Goal: Task Accomplishment & Management: Use online tool/utility

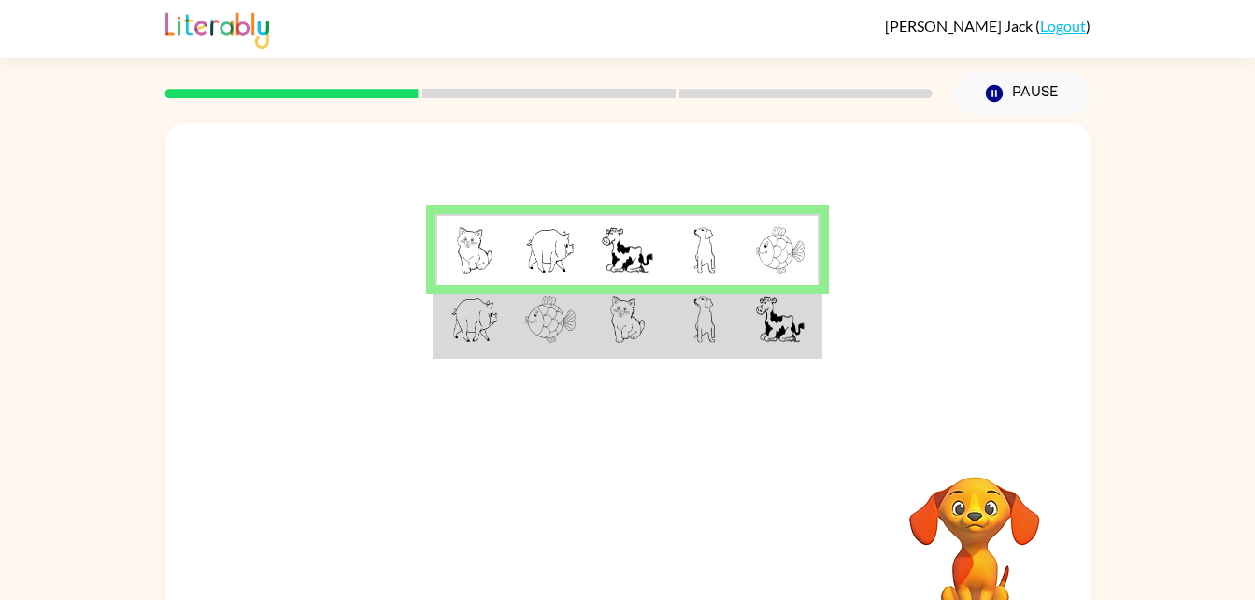
click at [675, 340] on td at bounding box center [704, 321] width 77 height 72
click at [647, 316] on td at bounding box center [627, 321] width 77 height 72
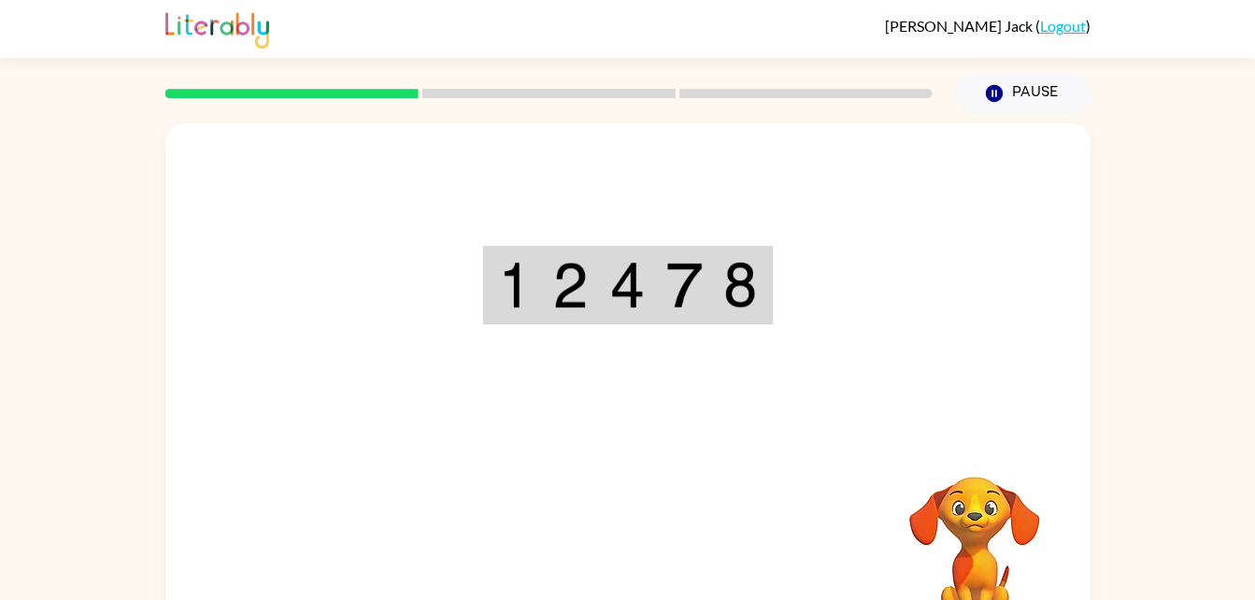
click at [634, 566] on div "Your browser must support playing .mp4 files to use Literably. Please try using…" at bounding box center [627, 389] width 925 height 533
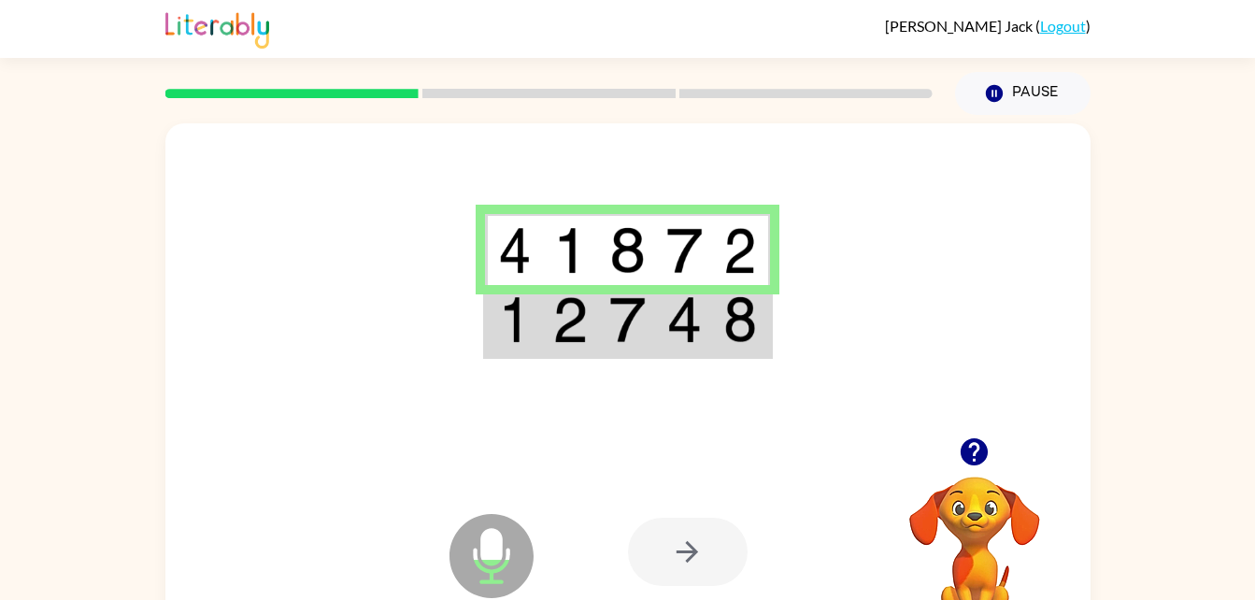
click at [627, 323] on img at bounding box center [627, 319] width 36 height 47
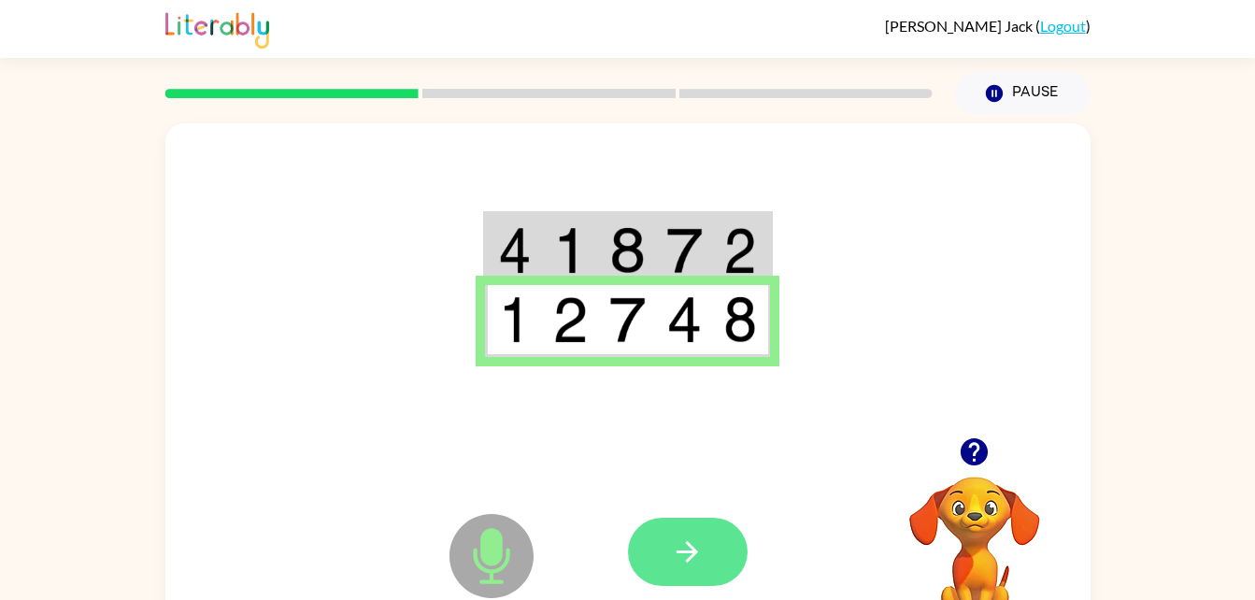
click at [679, 560] on icon "button" at bounding box center [687, 551] width 33 height 33
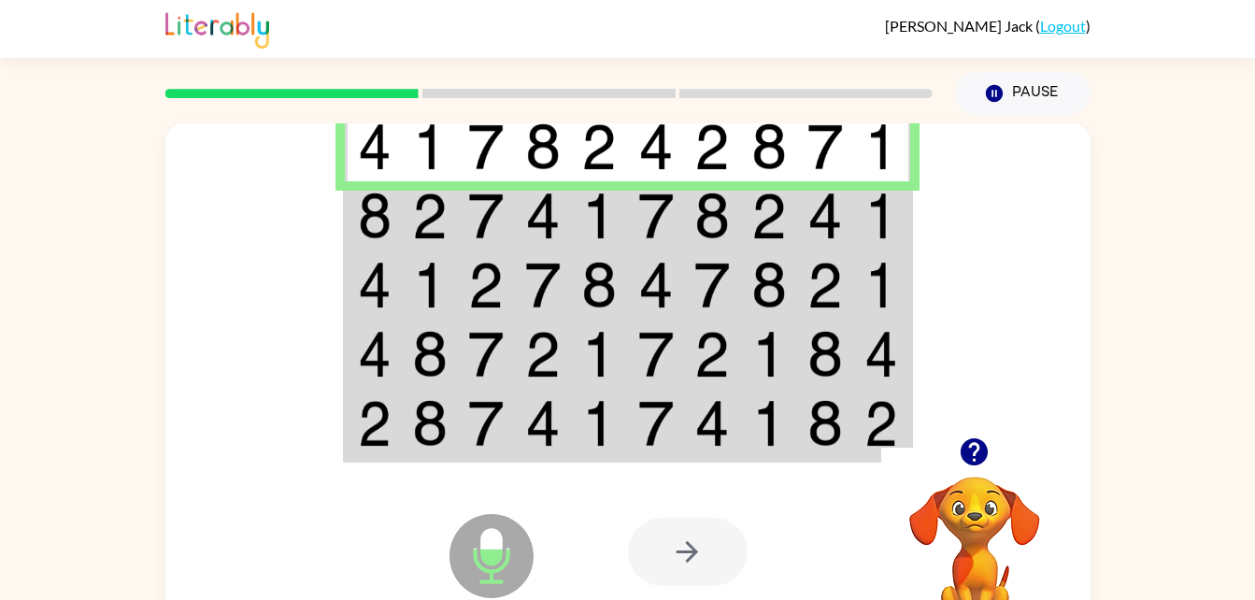
click at [500, 224] on img at bounding box center [486, 215] width 36 height 47
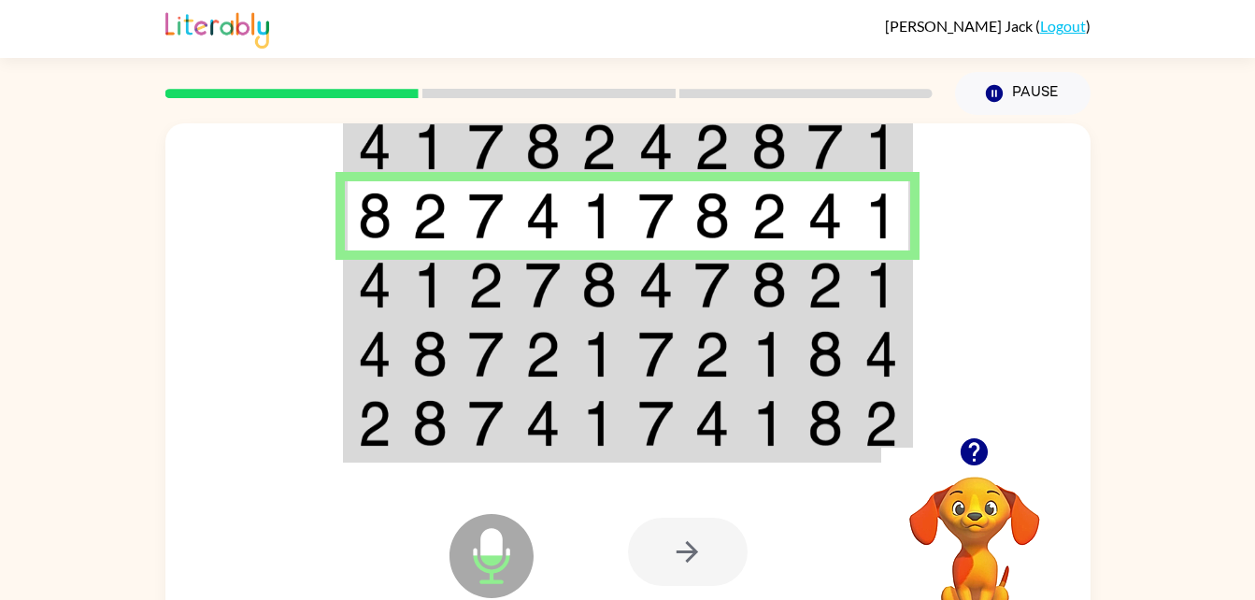
click at [580, 298] on td at bounding box center [599, 284] width 57 height 69
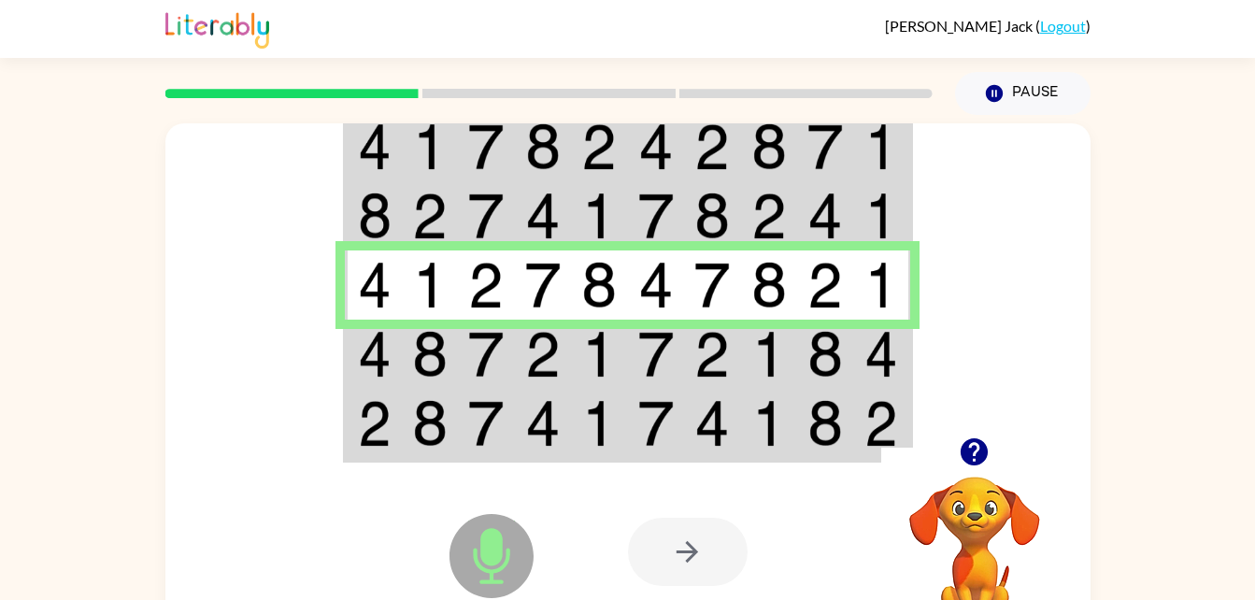
click at [478, 396] on td at bounding box center [486, 425] width 57 height 72
click at [490, 364] on img at bounding box center [486, 354] width 36 height 47
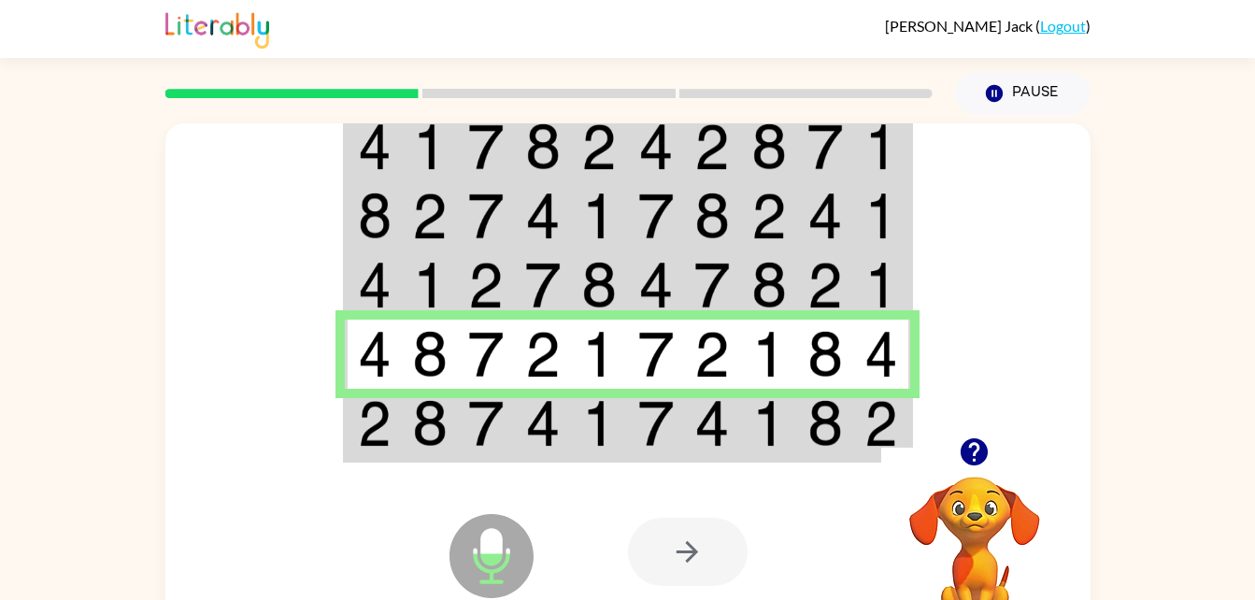
click at [458, 416] on td at bounding box center [486, 425] width 57 height 72
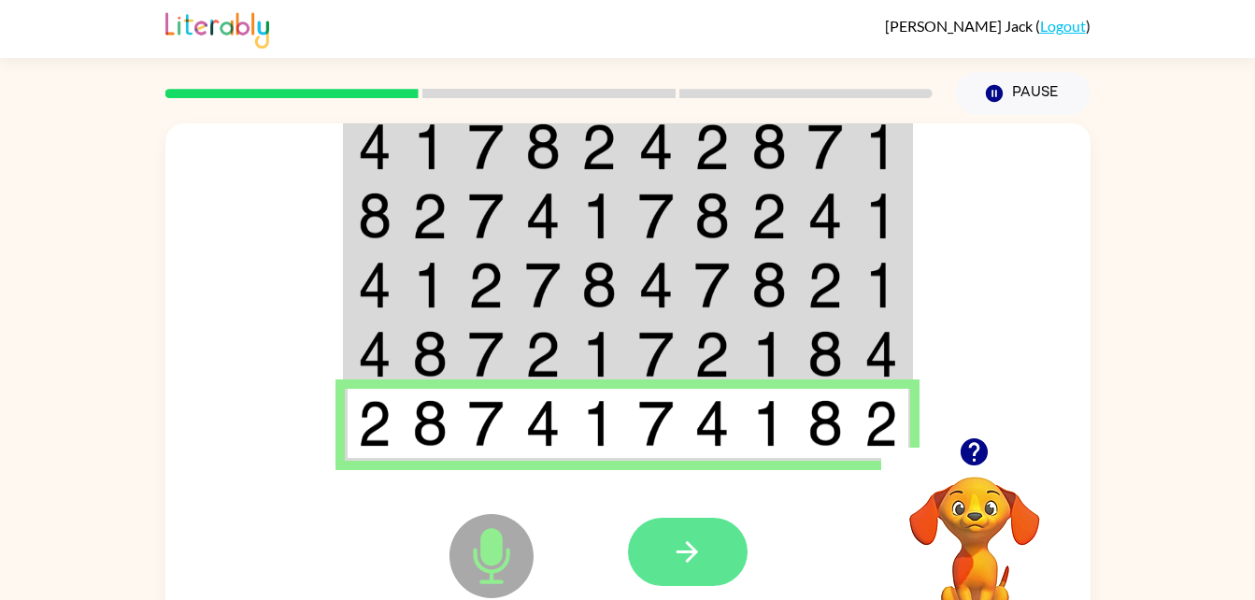
click at [699, 553] on icon "button" at bounding box center [687, 551] width 33 height 33
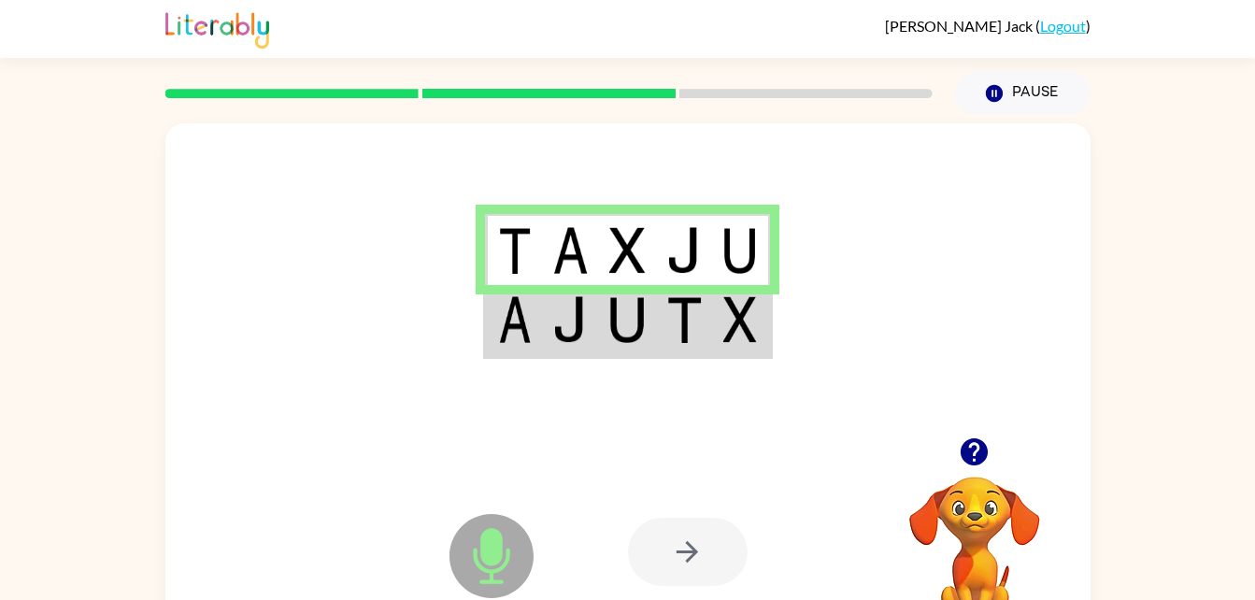
click at [644, 315] on img at bounding box center [627, 319] width 36 height 47
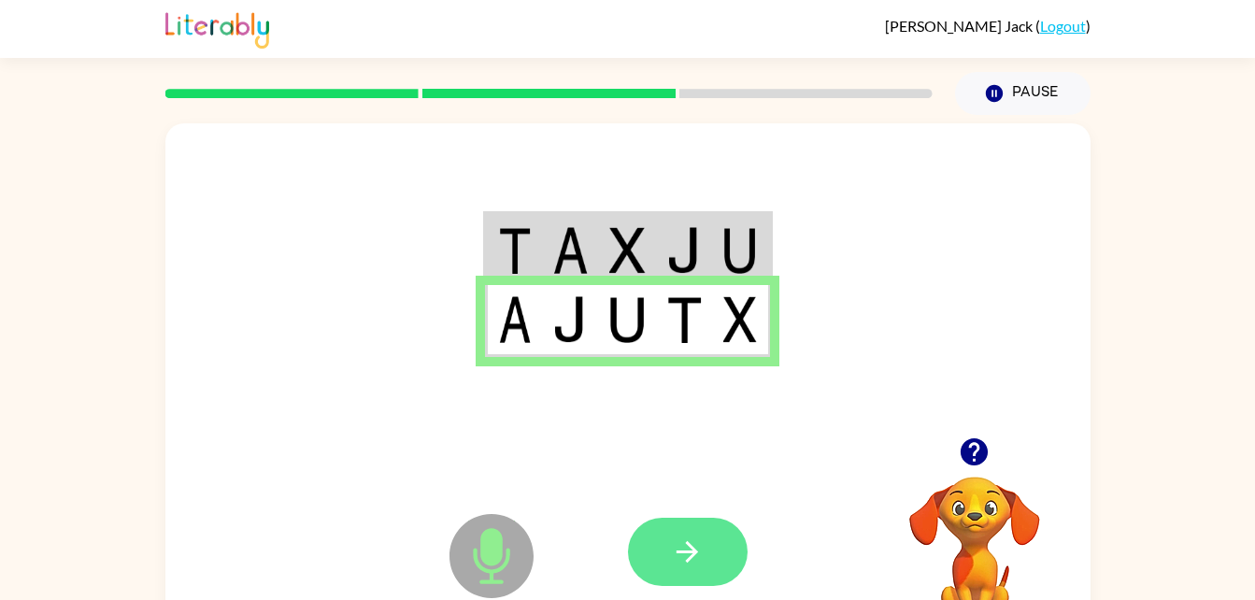
click at [705, 555] on button "button" at bounding box center [688, 552] width 120 height 68
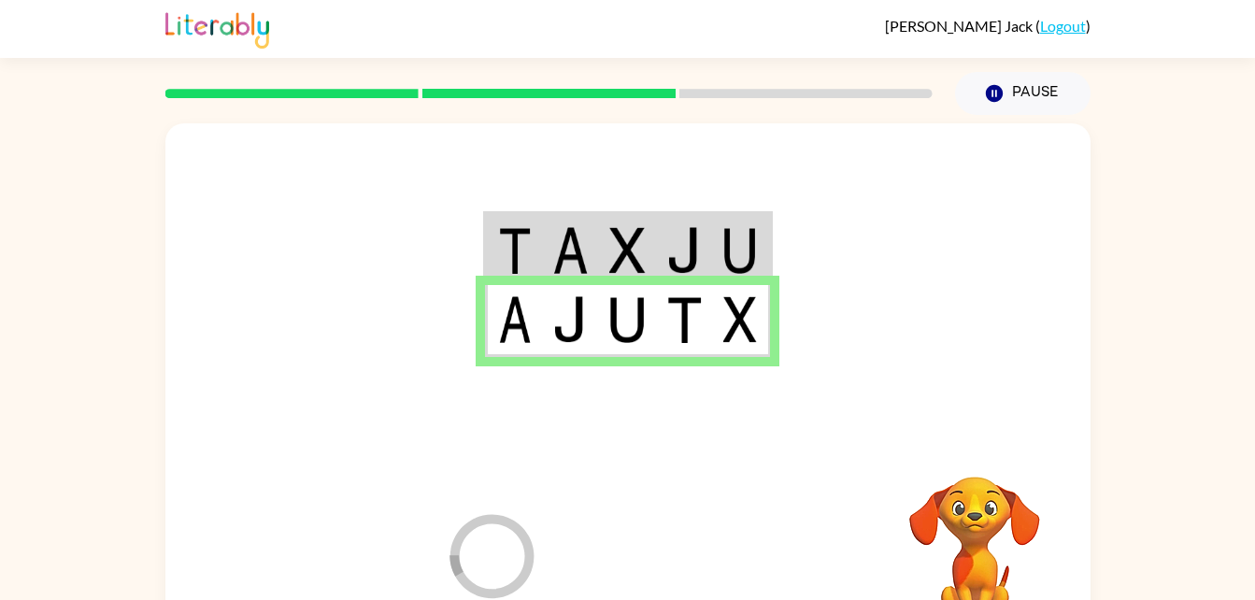
click at [723, 535] on div at bounding box center [766, 552] width 276 height 210
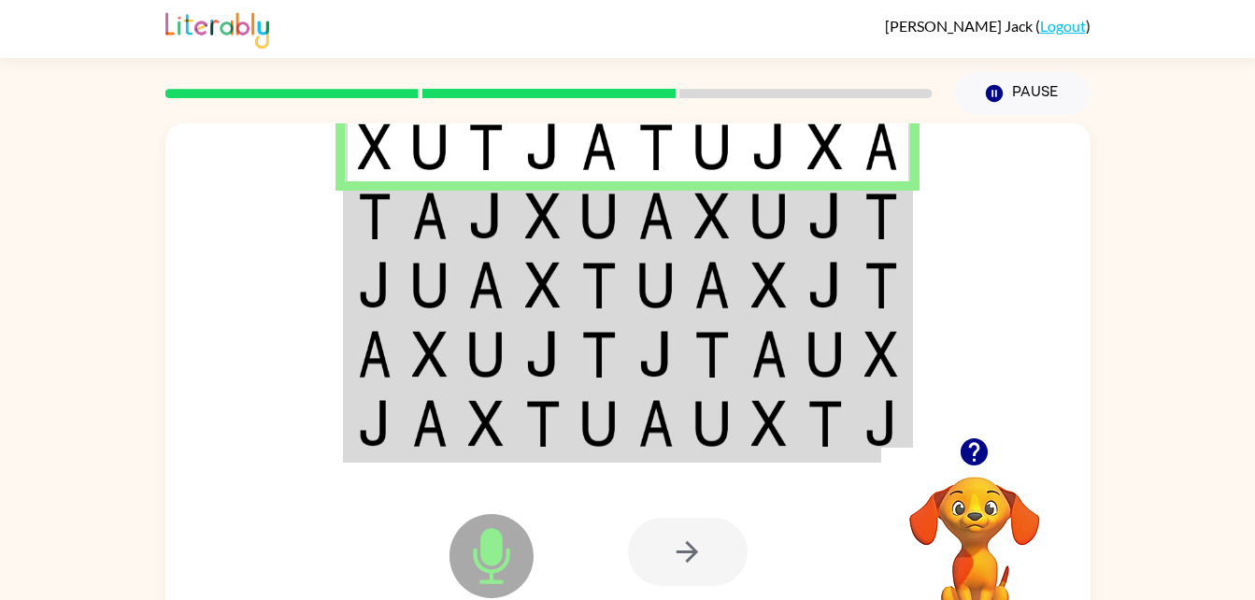
click at [394, 235] on td at bounding box center [373, 215] width 57 height 69
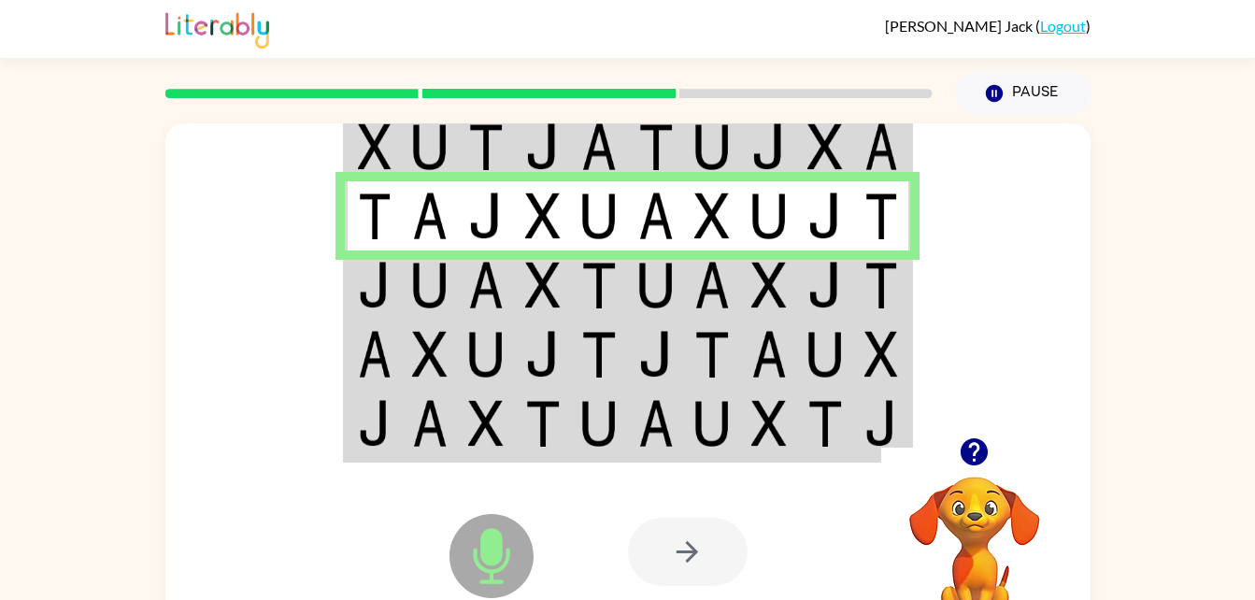
click at [424, 286] on img at bounding box center [430, 285] width 36 height 47
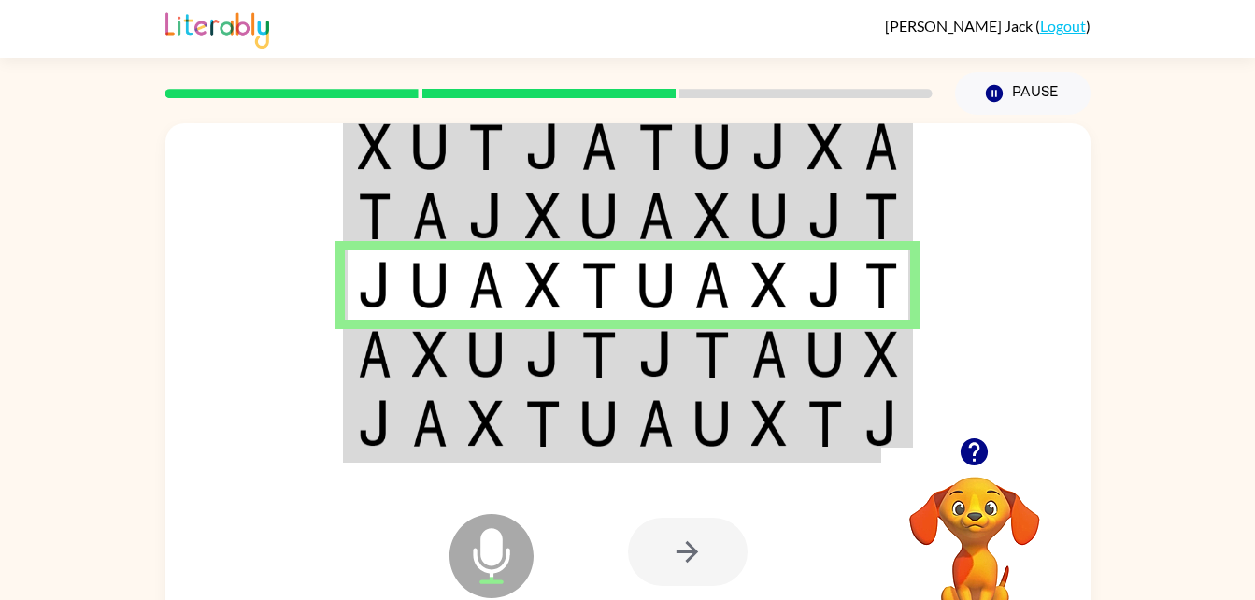
click at [630, 348] on td at bounding box center [656, 354] width 57 height 69
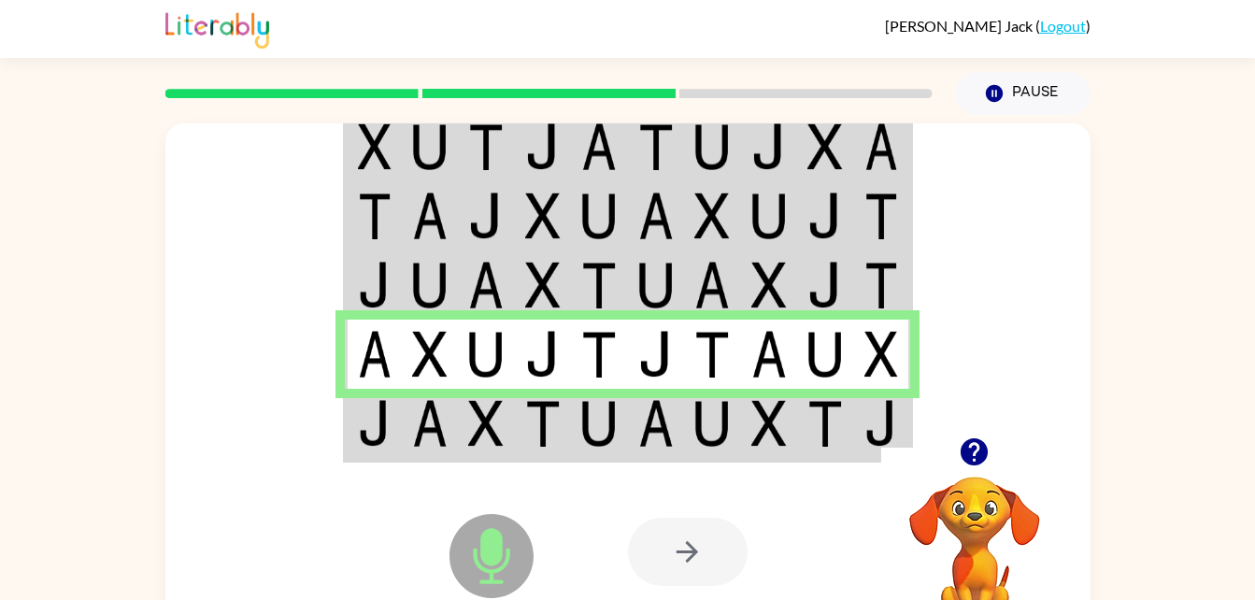
click at [472, 444] on icon at bounding box center [491, 514] width 47 height 140
click at [481, 426] on img at bounding box center [486, 423] width 36 height 47
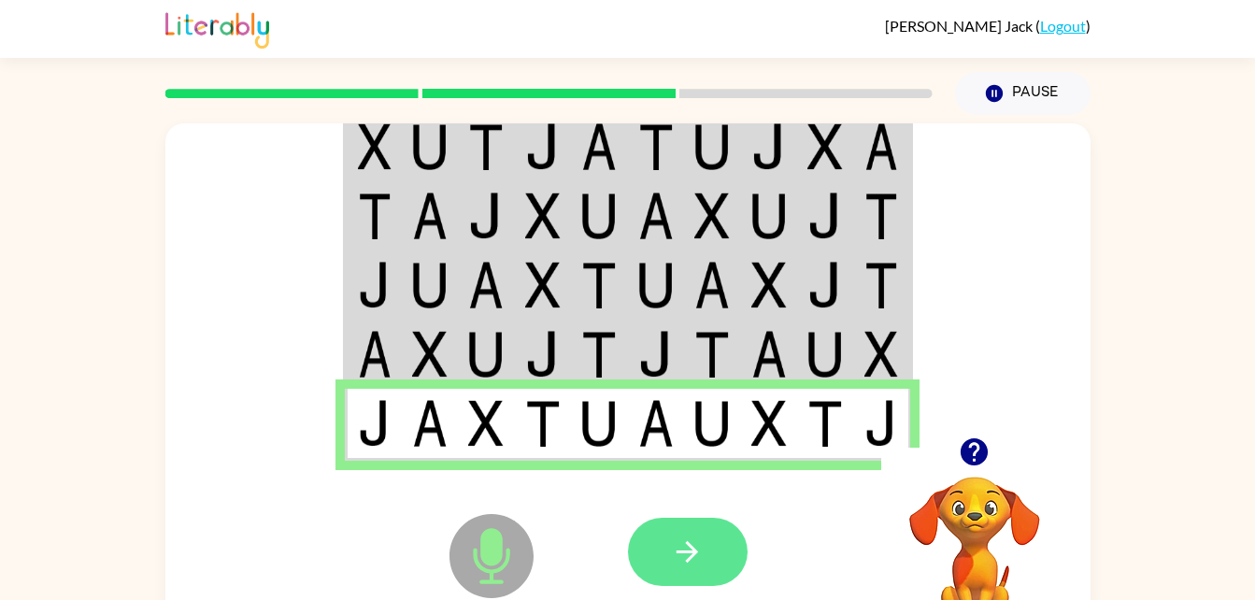
click at [687, 561] on icon "button" at bounding box center [686, 551] width 21 height 21
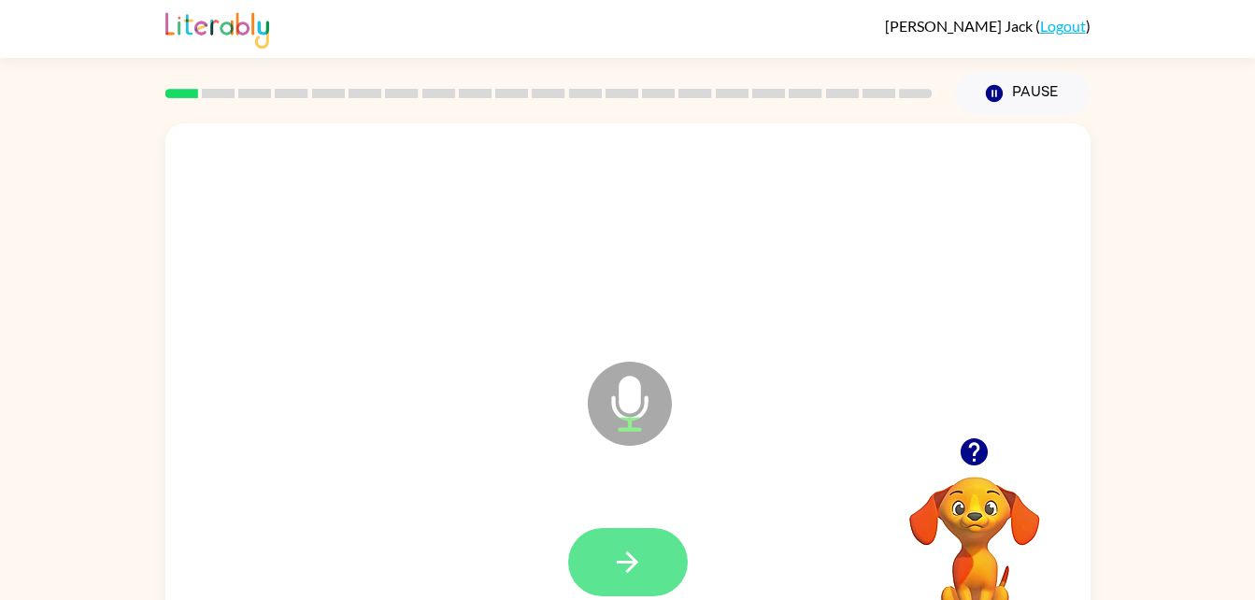
click at [647, 568] on button "button" at bounding box center [628, 562] width 120 height 68
click at [639, 550] on icon "button" at bounding box center [627, 562] width 33 height 33
click at [659, 581] on button "button" at bounding box center [628, 562] width 120 height 68
click at [637, 574] on icon "button" at bounding box center [627, 562] width 33 height 33
click at [647, 547] on button "button" at bounding box center [628, 562] width 120 height 68
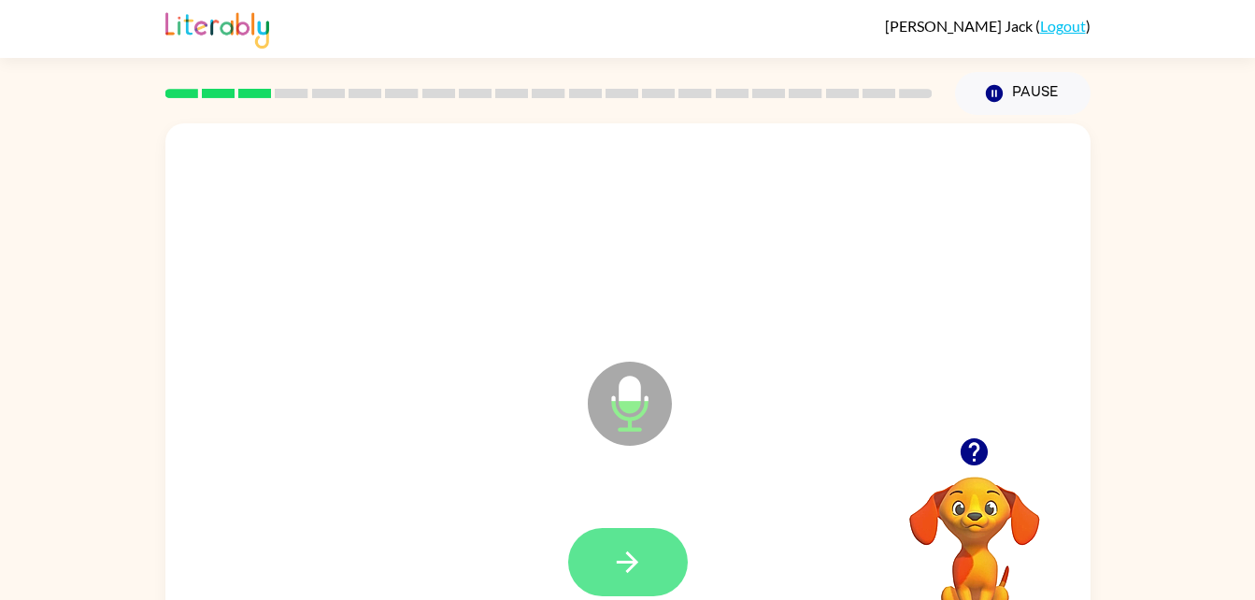
click at [660, 576] on button "button" at bounding box center [628, 562] width 120 height 68
click at [639, 544] on button "button" at bounding box center [628, 562] width 120 height 68
click at [622, 539] on button "button" at bounding box center [628, 562] width 120 height 68
click at [613, 550] on icon "button" at bounding box center [627, 562] width 33 height 33
click at [624, 558] on icon "button" at bounding box center [627, 562] width 33 height 33
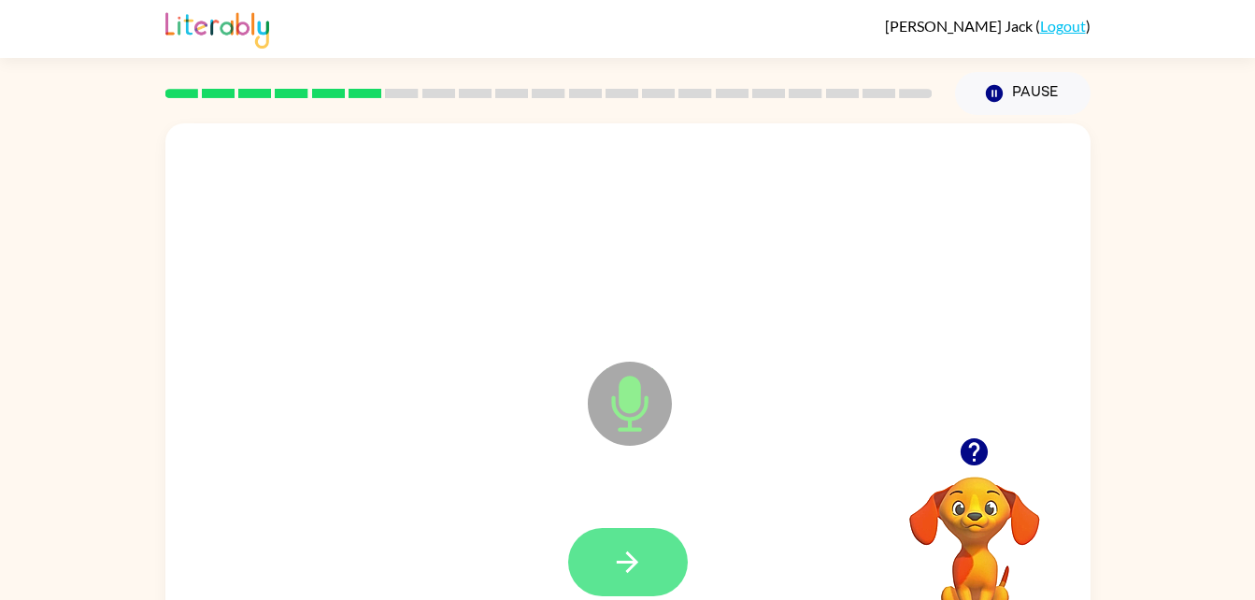
click at [622, 543] on button "button" at bounding box center [628, 562] width 120 height 68
click at [643, 567] on icon "button" at bounding box center [627, 562] width 33 height 33
click at [631, 569] on icon "button" at bounding box center [627, 561] width 21 height 21
click at [641, 563] on icon "button" at bounding box center [627, 562] width 33 height 33
click at [637, 572] on icon "button" at bounding box center [627, 562] width 33 height 33
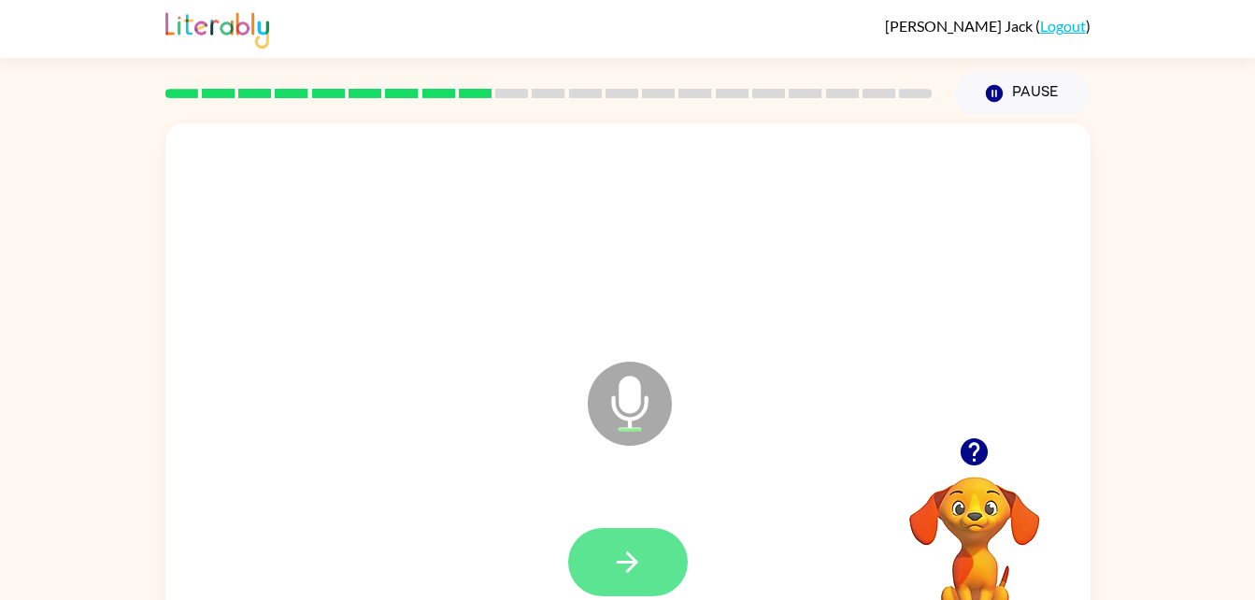
click at [623, 554] on icon "button" at bounding box center [627, 562] width 33 height 33
click at [643, 574] on icon "button" at bounding box center [627, 562] width 33 height 33
click at [617, 550] on icon "button" at bounding box center [627, 562] width 33 height 33
click at [620, 549] on icon "button" at bounding box center [627, 562] width 33 height 33
click at [626, 558] on icon "button" at bounding box center [627, 562] width 33 height 33
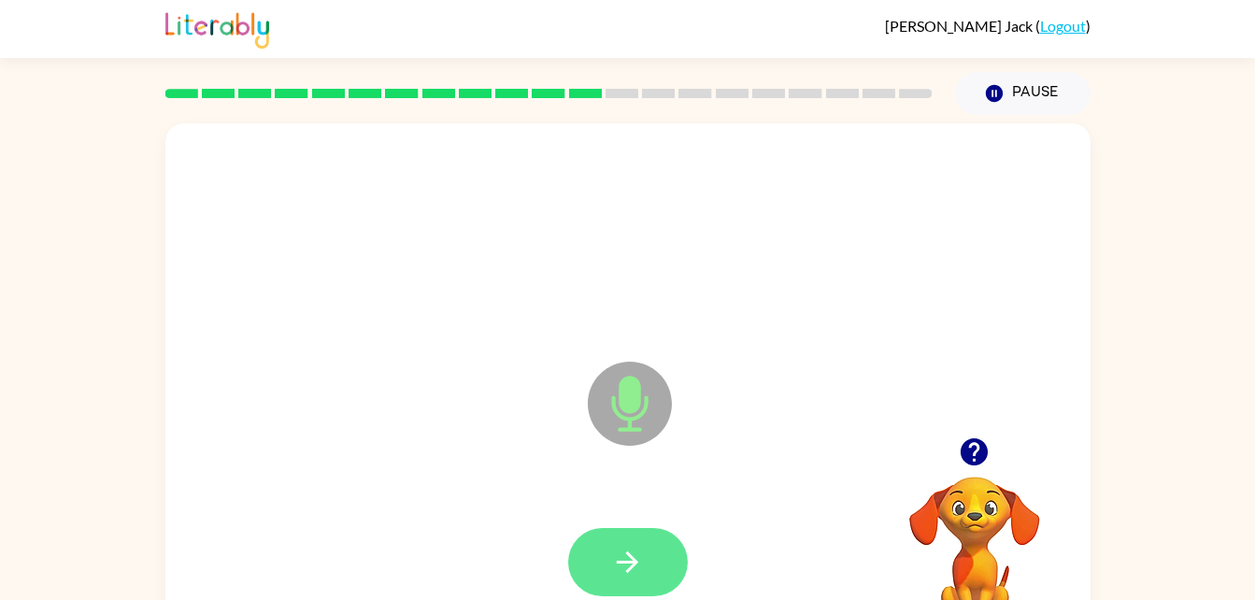
click at [615, 558] on icon "button" at bounding box center [627, 562] width 33 height 33
click at [613, 559] on icon "button" at bounding box center [627, 562] width 33 height 33
click at [634, 586] on button "button" at bounding box center [628, 562] width 120 height 68
click at [631, 587] on button "button" at bounding box center [628, 562] width 120 height 68
click at [641, 516] on div at bounding box center [628, 562] width 888 height 153
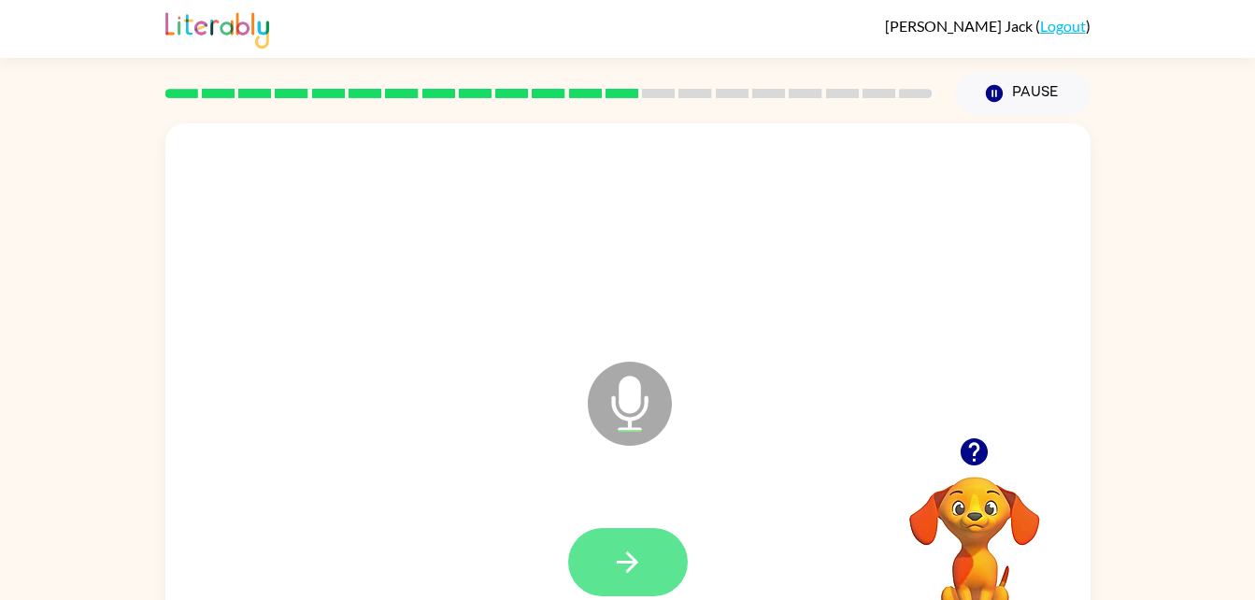
click at [618, 529] on button "button" at bounding box center [628, 562] width 120 height 68
click at [644, 541] on button "button" at bounding box center [628, 562] width 120 height 68
click at [635, 571] on icon "button" at bounding box center [627, 562] width 33 height 33
click at [633, 558] on icon "button" at bounding box center [627, 561] width 21 height 21
click at [646, 552] on button "button" at bounding box center [628, 562] width 120 height 68
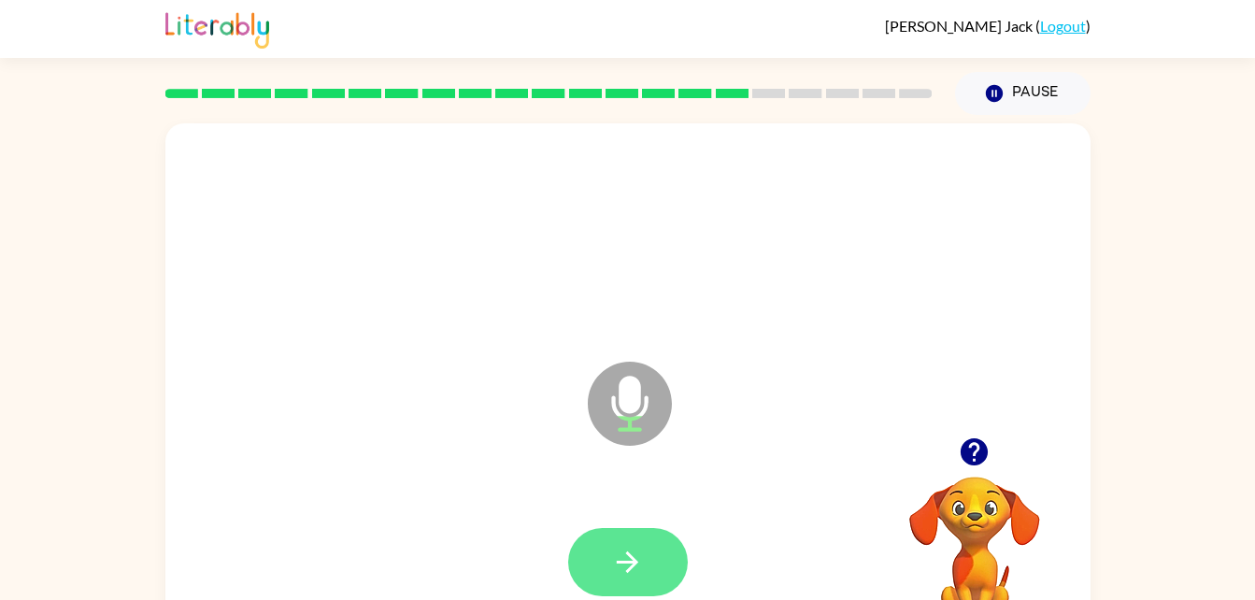
click at [619, 575] on icon "button" at bounding box center [627, 562] width 33 height 33
click at [619, 549] on icon "button" at bounding box center [627, 562] width 33 height 33
click at [620, 557] on icon "button" at bounding box center [627, 562] width 33 height 33
click at [647, 558] on button "button" at bounding box center [628, 562] width 120 height 68
click at [631, 559] on icon "button" at bounding box center [627, 562] width 33 height 33
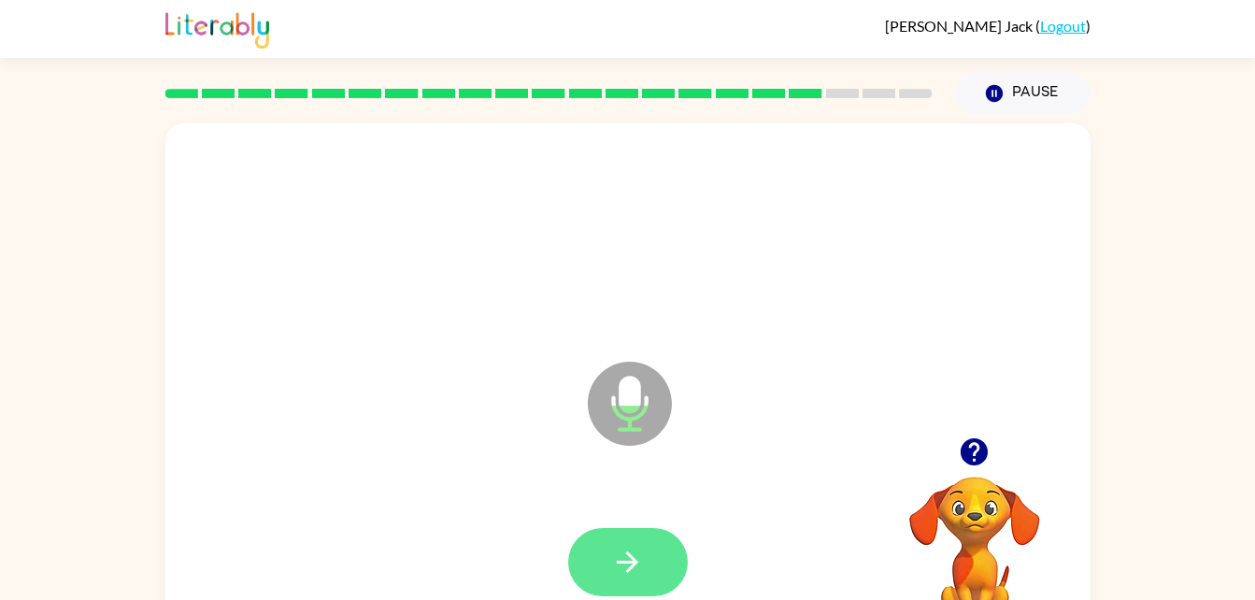
click at [650, 539] on button "button" at bounding box center [628, 562] width 120 height 68
click at [637, 549] on icon "button" at bounding box center [627, 562] width 33 height 33
click at [647, 552] on button "button" at bounding box center [628, 562] width 120 height 68
click at [631, 532] on button "button" at bounding box center [628, 562] width 120 height 68
click at [623, 565] on icon "button" at bounding box center [627, 562] width 33 height 33
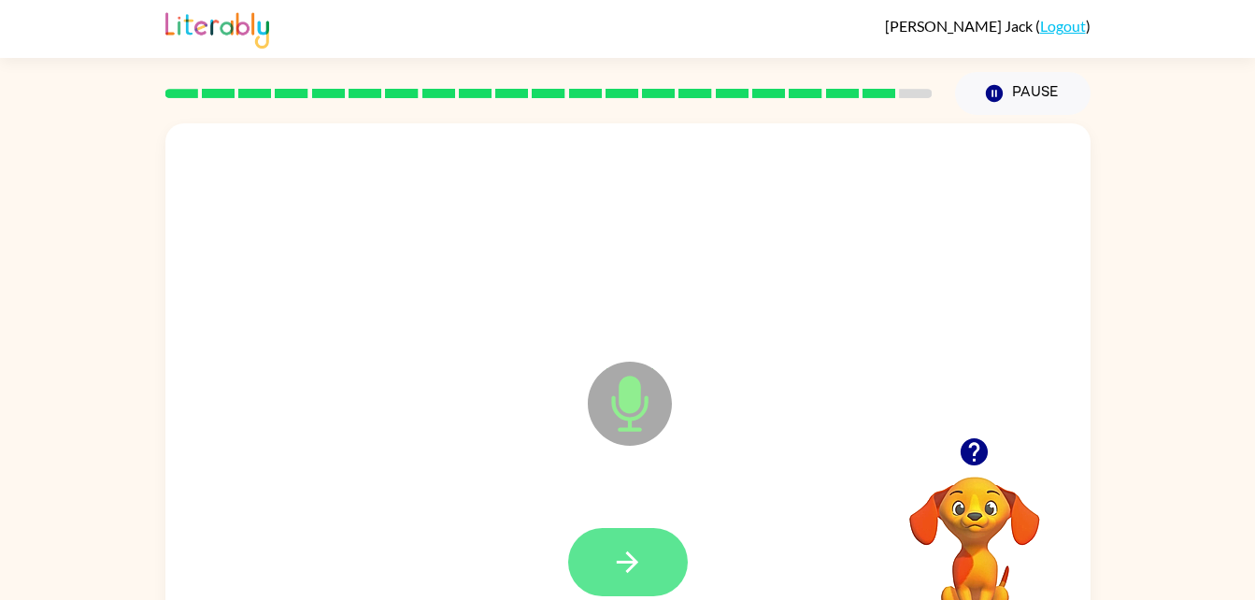
click at [626, 550] on icon "button" at bounding box center [627, 562] width 33 height 33
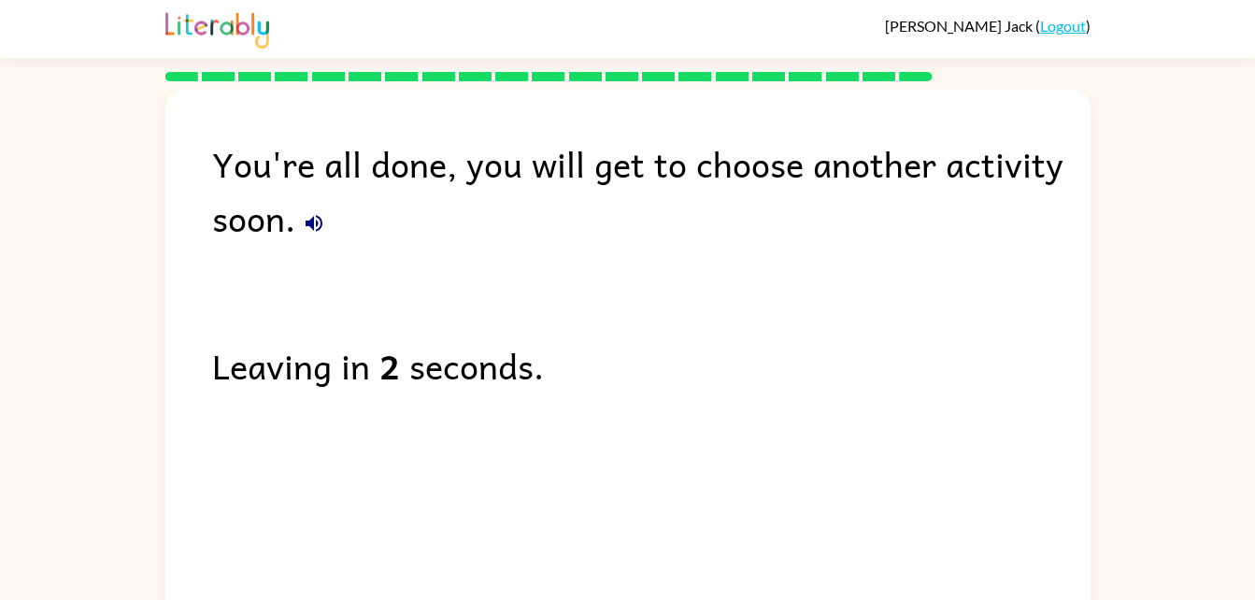
click at [317, 223] on icon "button" at bounding box center [314, 223] width 17 height 17
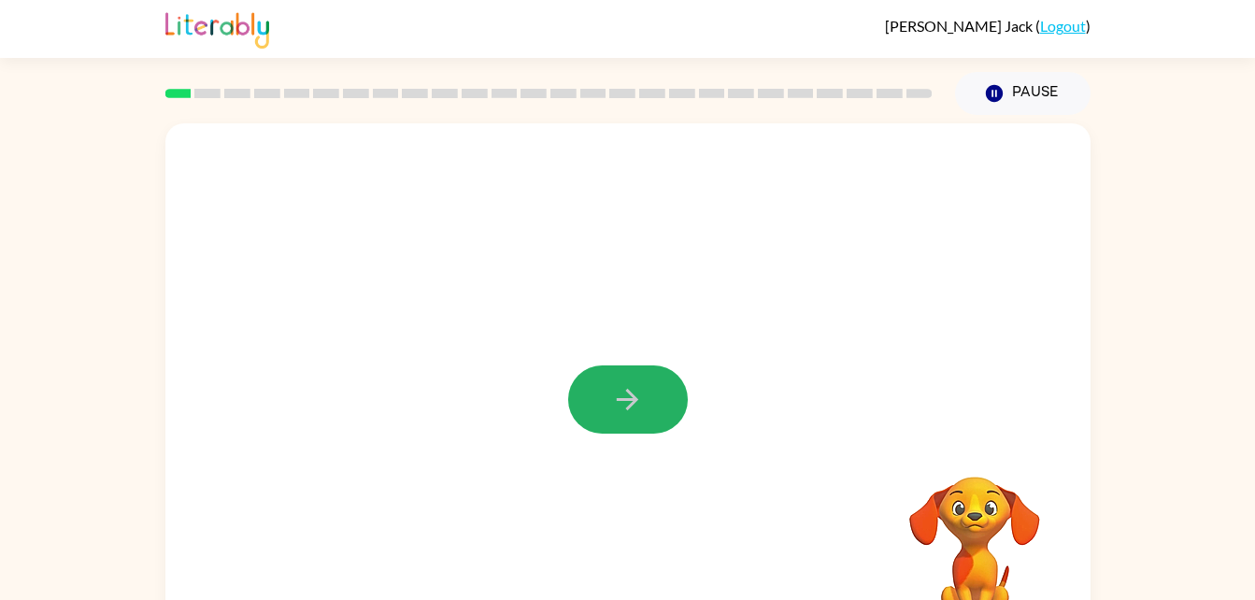
click at [629, 393] on icon "button" at bounding box center [627, 399] width 21 height 21
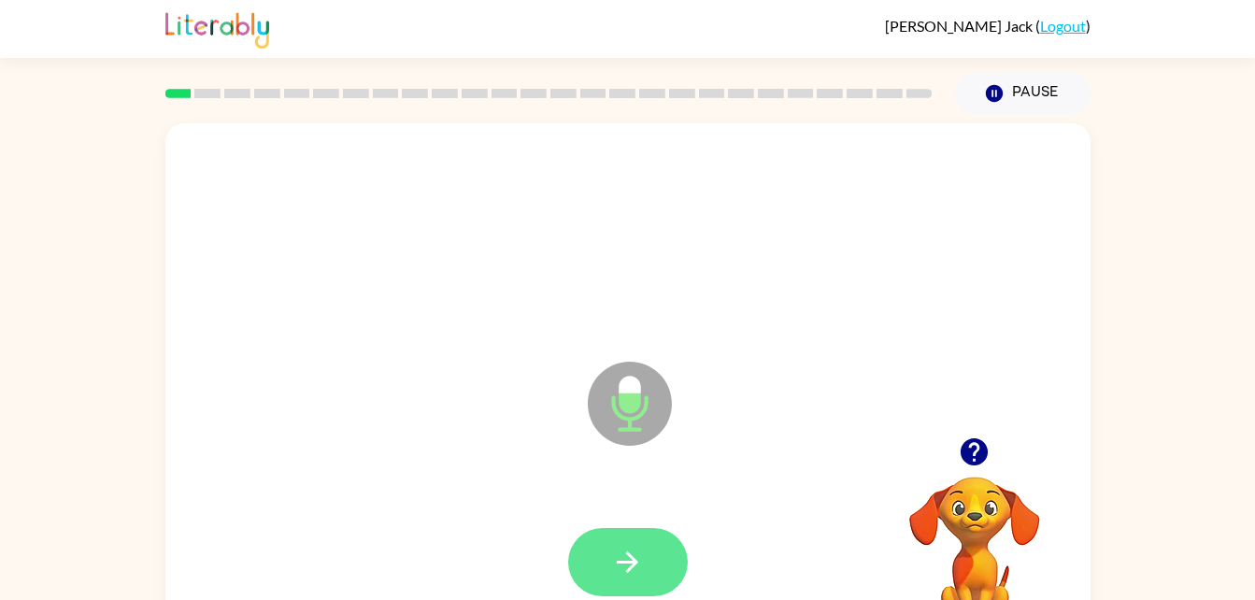
click at [625, 565] on icon "button" at bounding box center [627, 562] width 33 height 33
click at [641, 550] on icon "button" at bounding box center [627, 562] width 33 height 33
click at [636, 551] on icon "button" at bounding box center [627, 562] width 33 height 33
click at [637, 558] on icon "button" at bounding box center [627, 562] width 33 height 33
click at [630, 539] on button "button" at bounding box center [628, 562] width 120 height 68
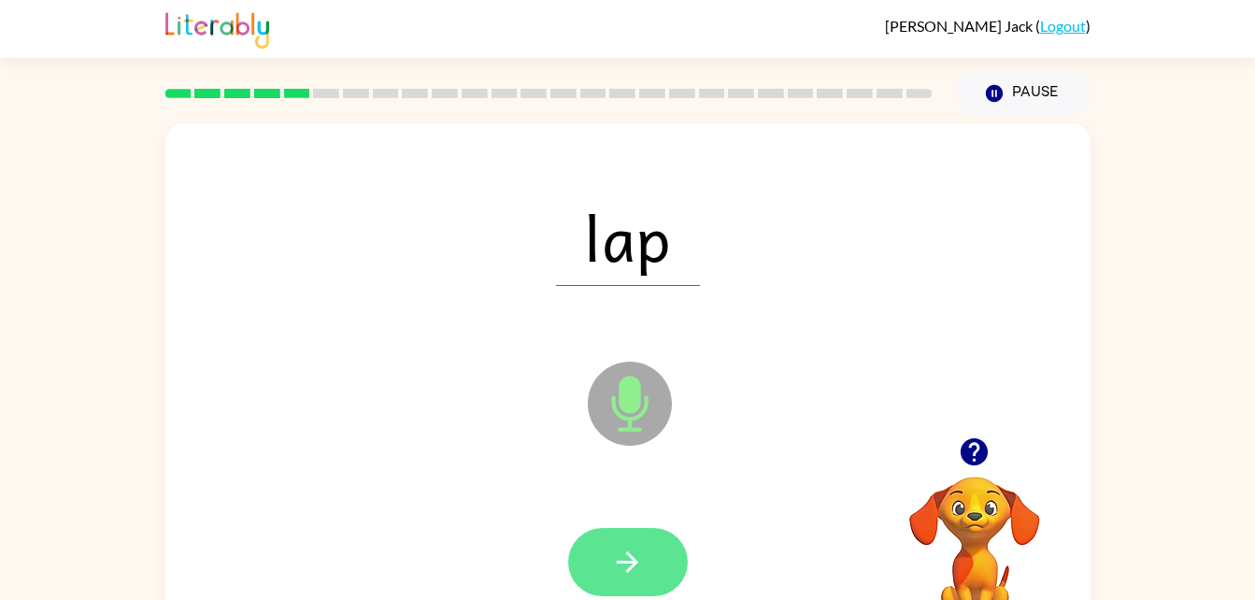
click at [628, 556] on icon "button" at bounding box center [627, 562] width 33 height 33
click at [632, 568] on icon "button" at bounding box center [627, 561] width 21 height 21
click at [626, 562] on icon "button" at bounding box center [627, 561] width 21 height 21
click at [614, 546] on icon "button" at bounding box center [627, 562] width 33 height 33
click at [632, 556] on icon "button" at bounding box center [627, 561] width 21 height 21
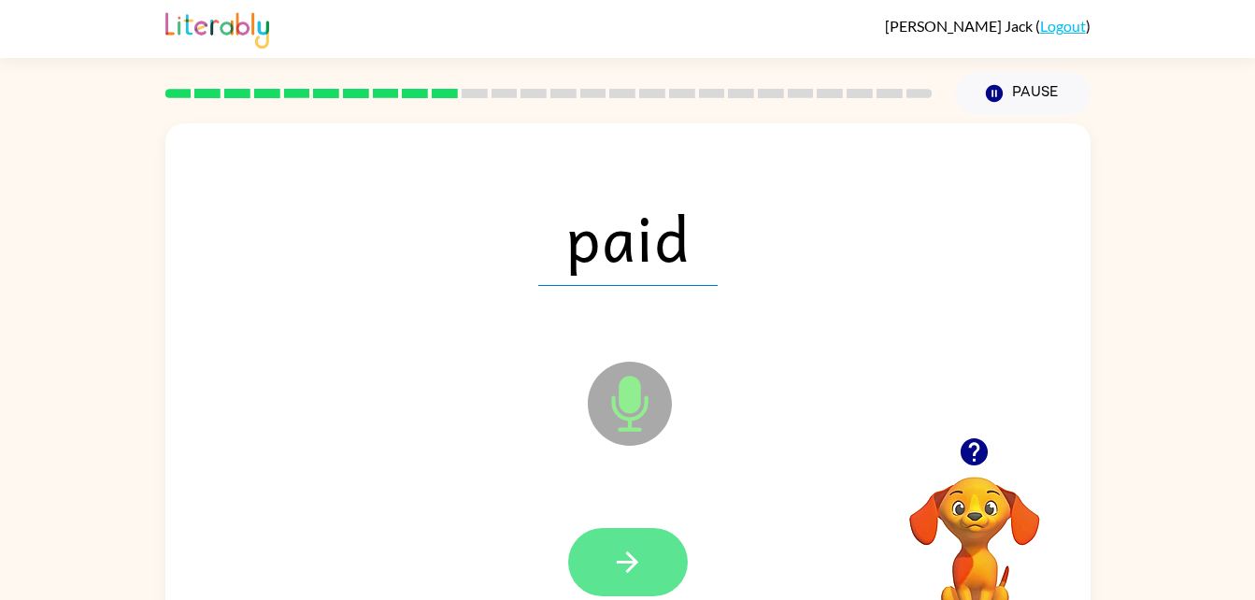
click at [633, 550] on icon "button" at bounding box center [627, 562] width 33 height 33
click at [651, 547] on button "button" at bounding box center [628, 562] width 120 height 68
click at [640, 573] on icon "button" at bounding box center [627, 562] width 33 height 33
click at [631, 556] on icon "button" at bounding box center [627, 561] width 21 height 21
click at [633, 557] on icon "button" at bounding box center [627, 561] width 21 height 21
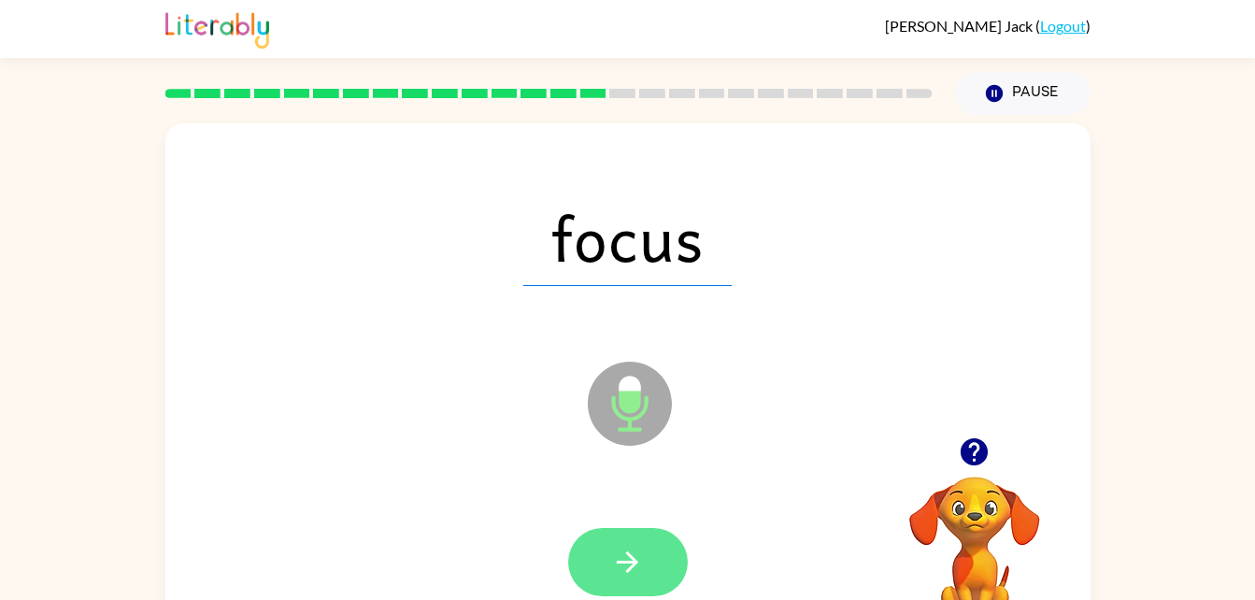
click at [641, 558] on icon "button" at bounding box center [627, 562] width 33 height 33
click at [648, 547] on button "button" at bounding box center [628, 562] width 120 height 68
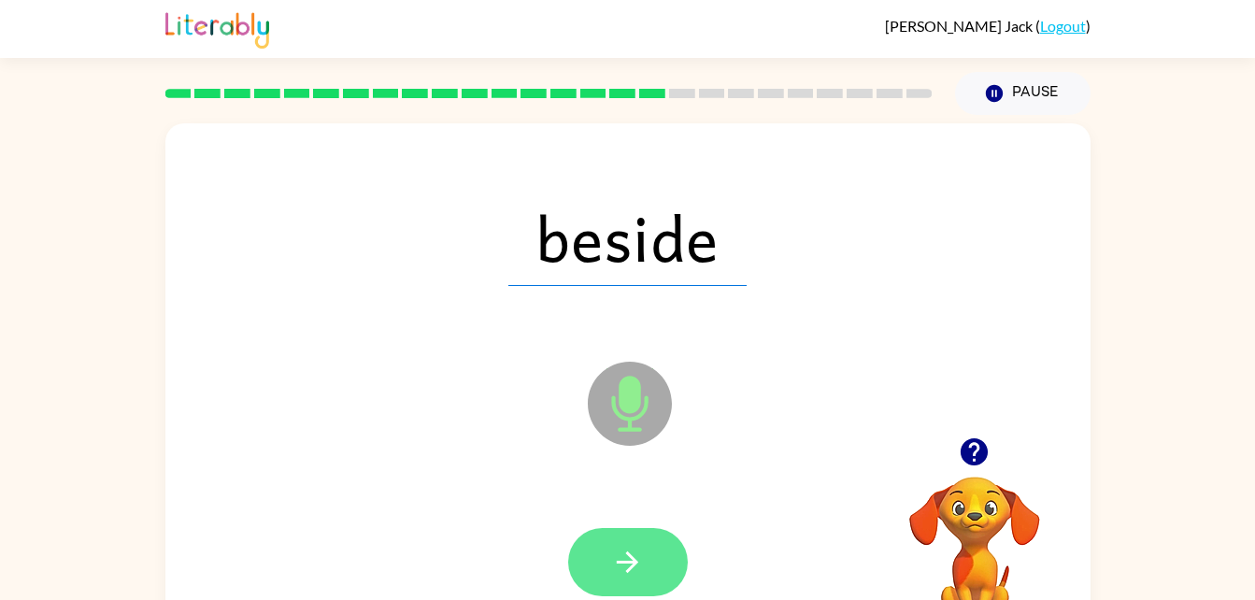
click at [635, 541] on button "button" at bounding box center [628, 562] width 120 height 68
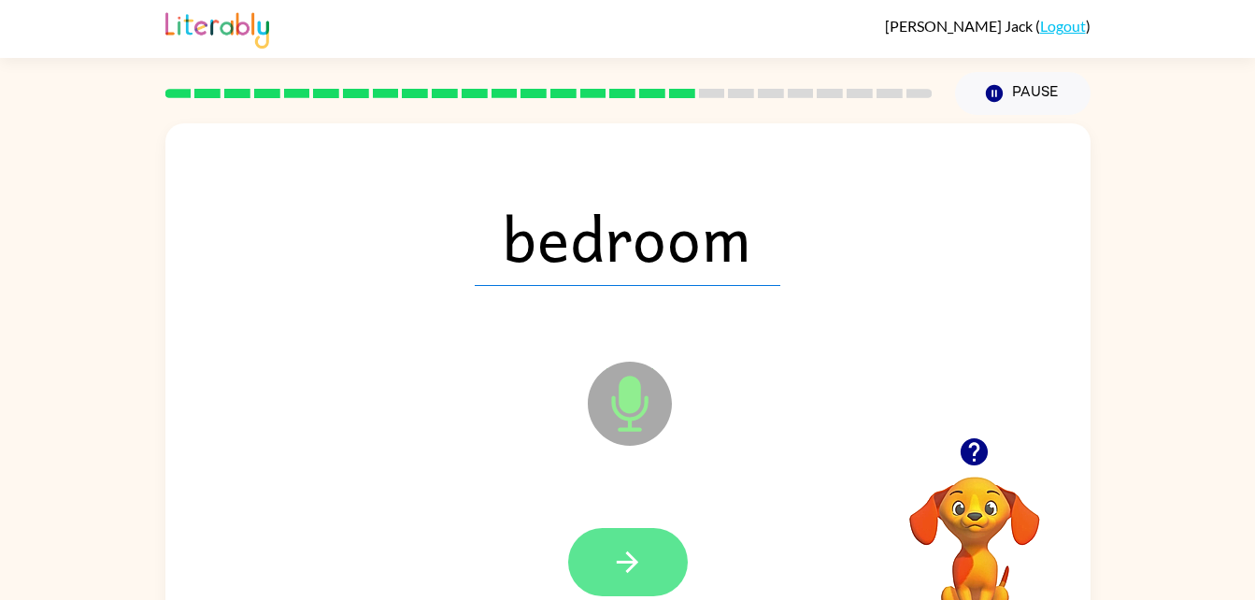
click at [650, 537] on button "button" at bounding box center [628, 562] width 120 height 68
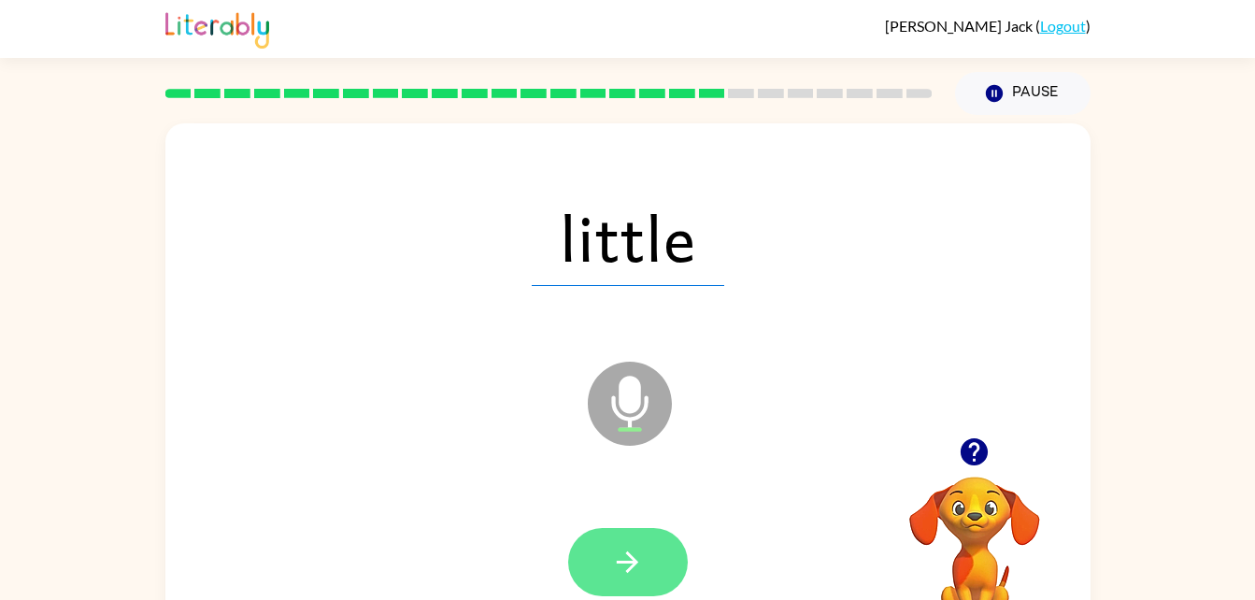
click at [639, 551] on icon "button" at bounding box center [627, 562] width 33 height 33
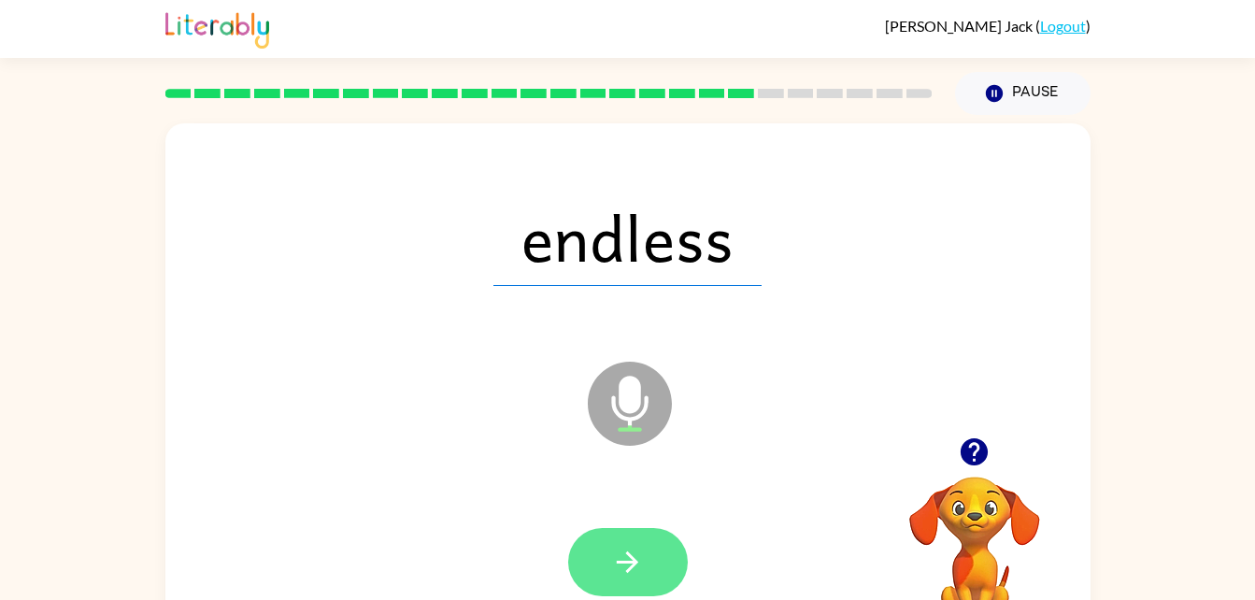
click at [626, 543] on button "button" at bounding box center [628, 562] width 120 height 68
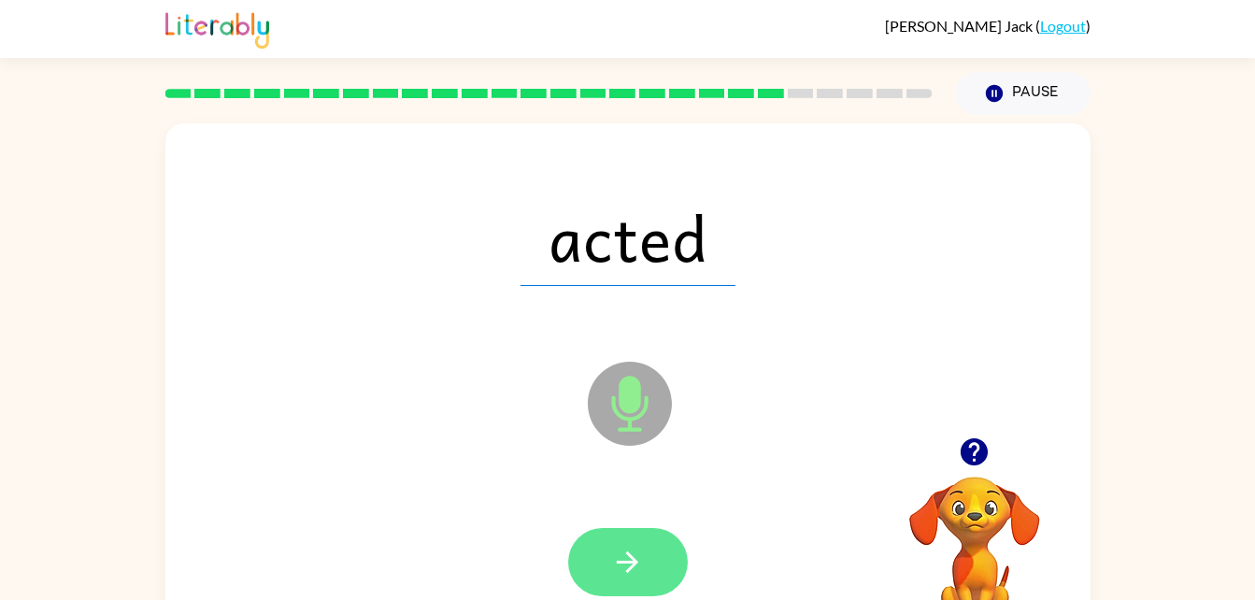
click at [635, 528] on button "button" at bounding box center [628, 562] width 120 height 68
click at [637, 539] on button "button" at bounding box center [628, 562] width 120 height 68
click at [650, 562] on button "button" at bounding box center [628, 562] width 120 height 68
click at [644, 563] on button "button" at bounding box center [628, 562] width 120 height 68
click at [633, 536] on button "button" at bounding box center [628, 562] width 120 height 68
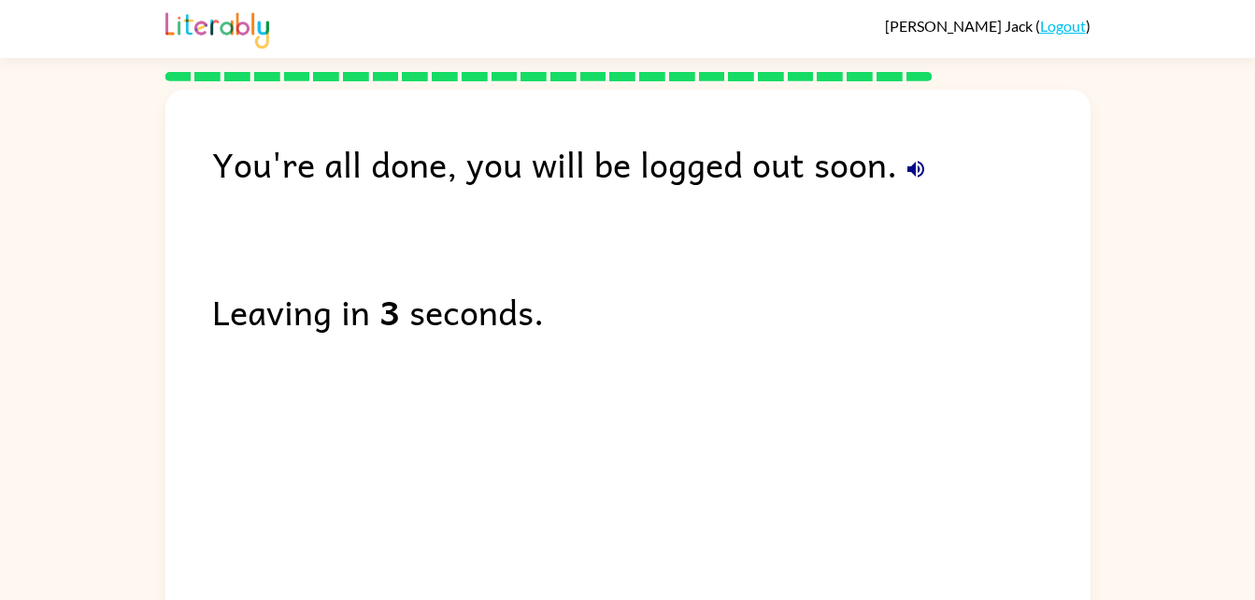
click at [904, 174] on icon "button" at bounding box center [915, 169] width 22 height 22
